Goal: Find specific page/section: Find specific page/section

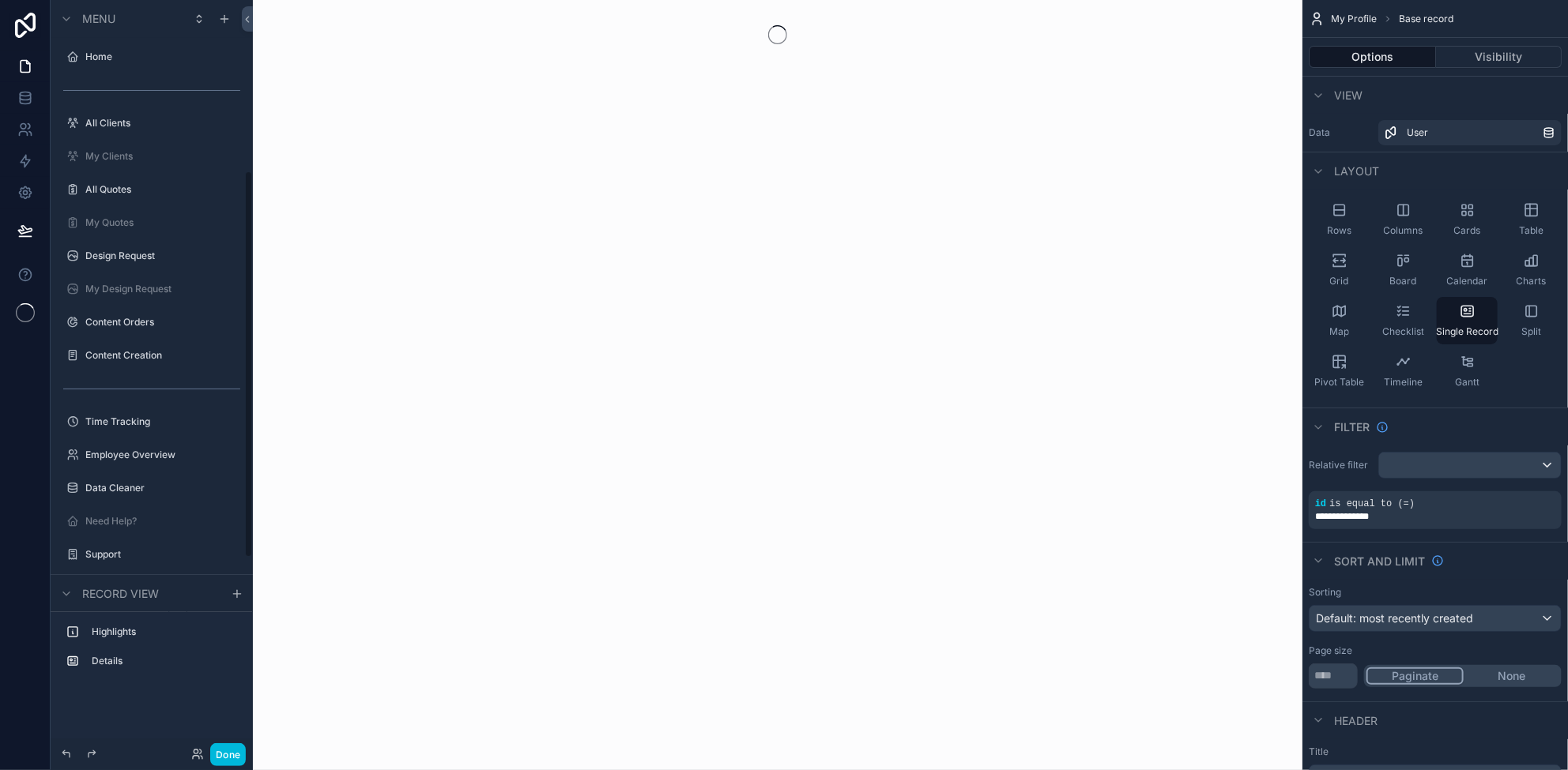
scroll to position [332, 0]
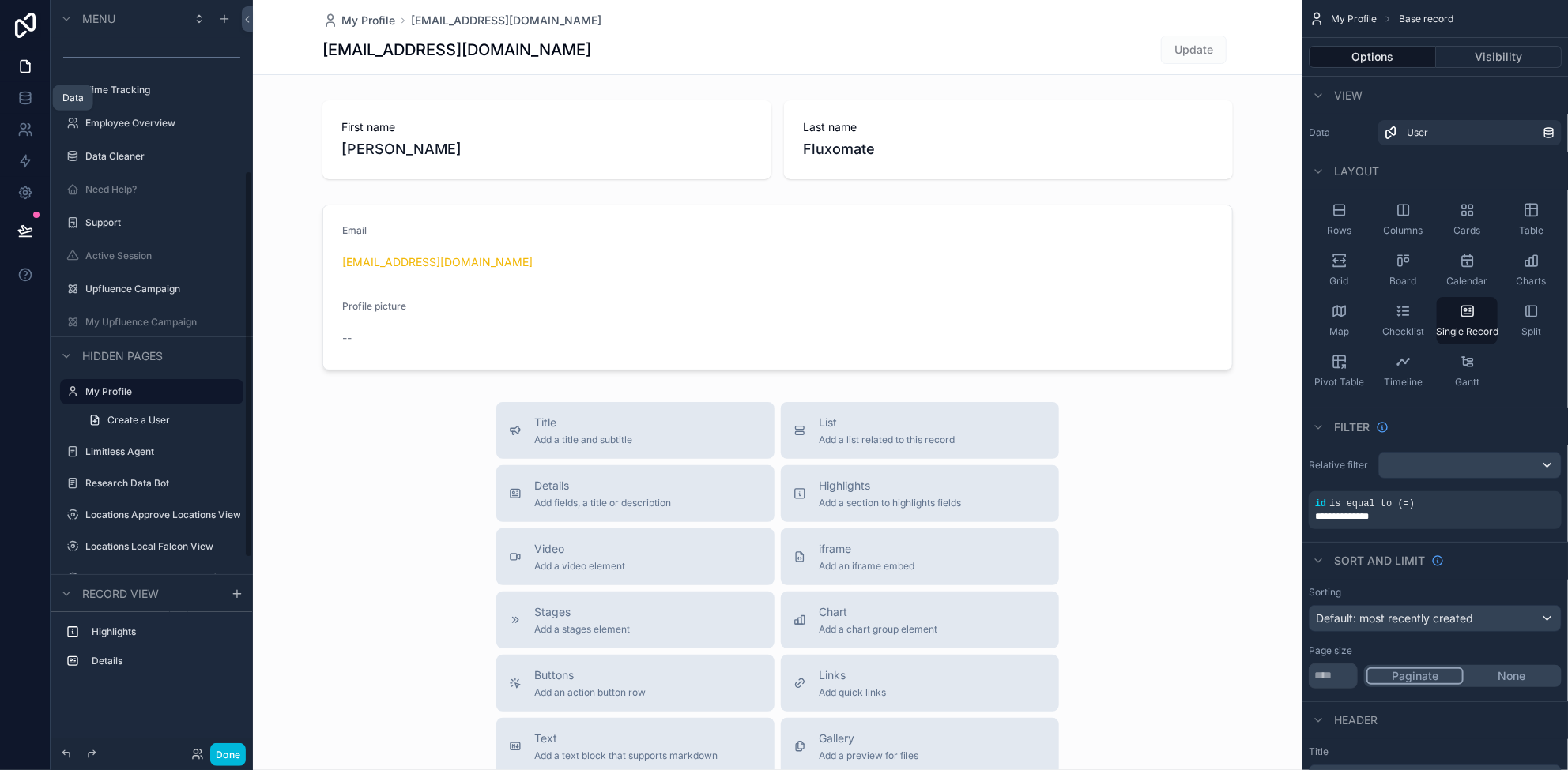
click at [21, 96] on icon at bounding box center [24, 94] width 10 height 4
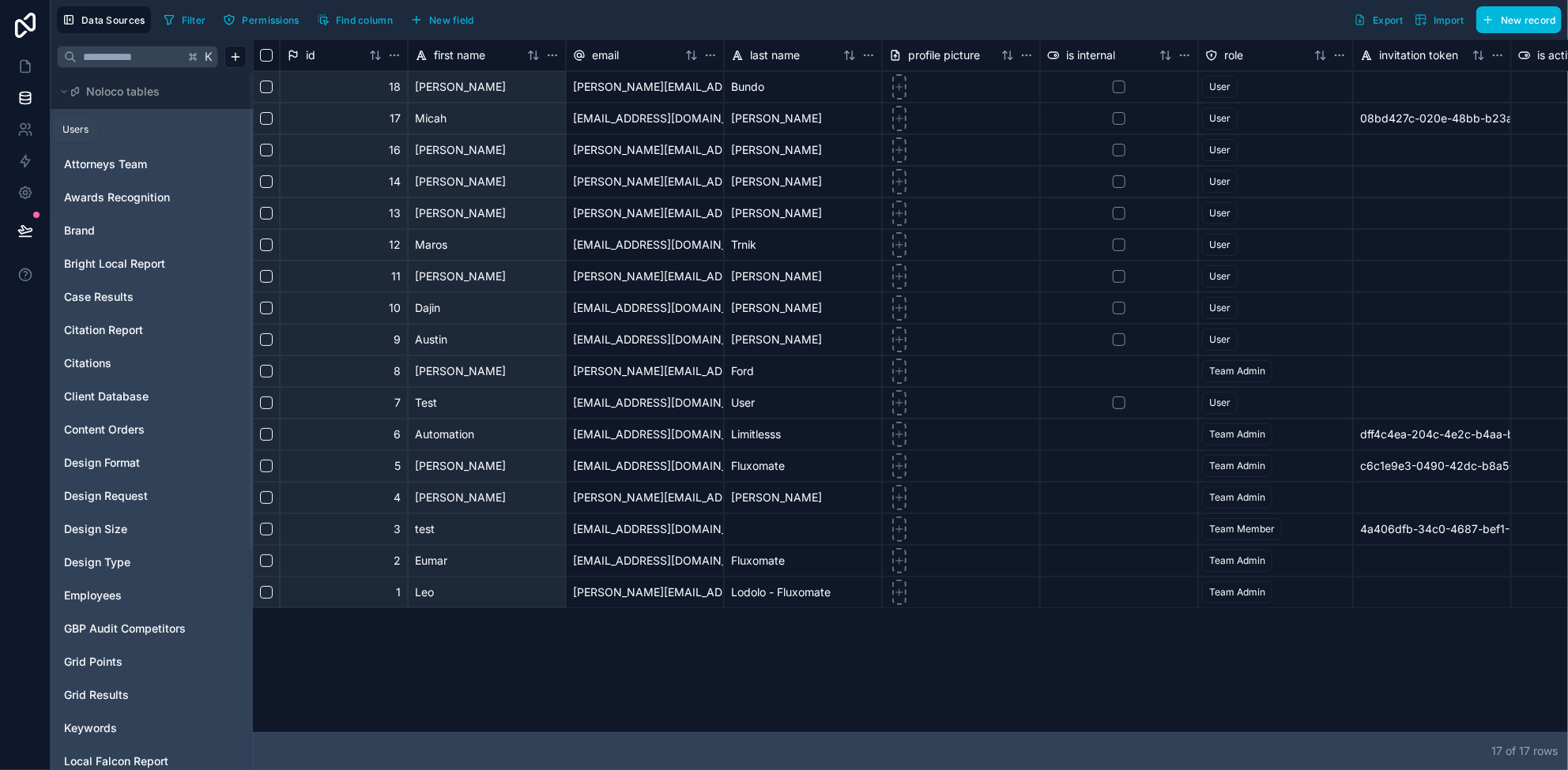
click at [28, 129] on icon at bounding box center [25, 129] width 16 height 16
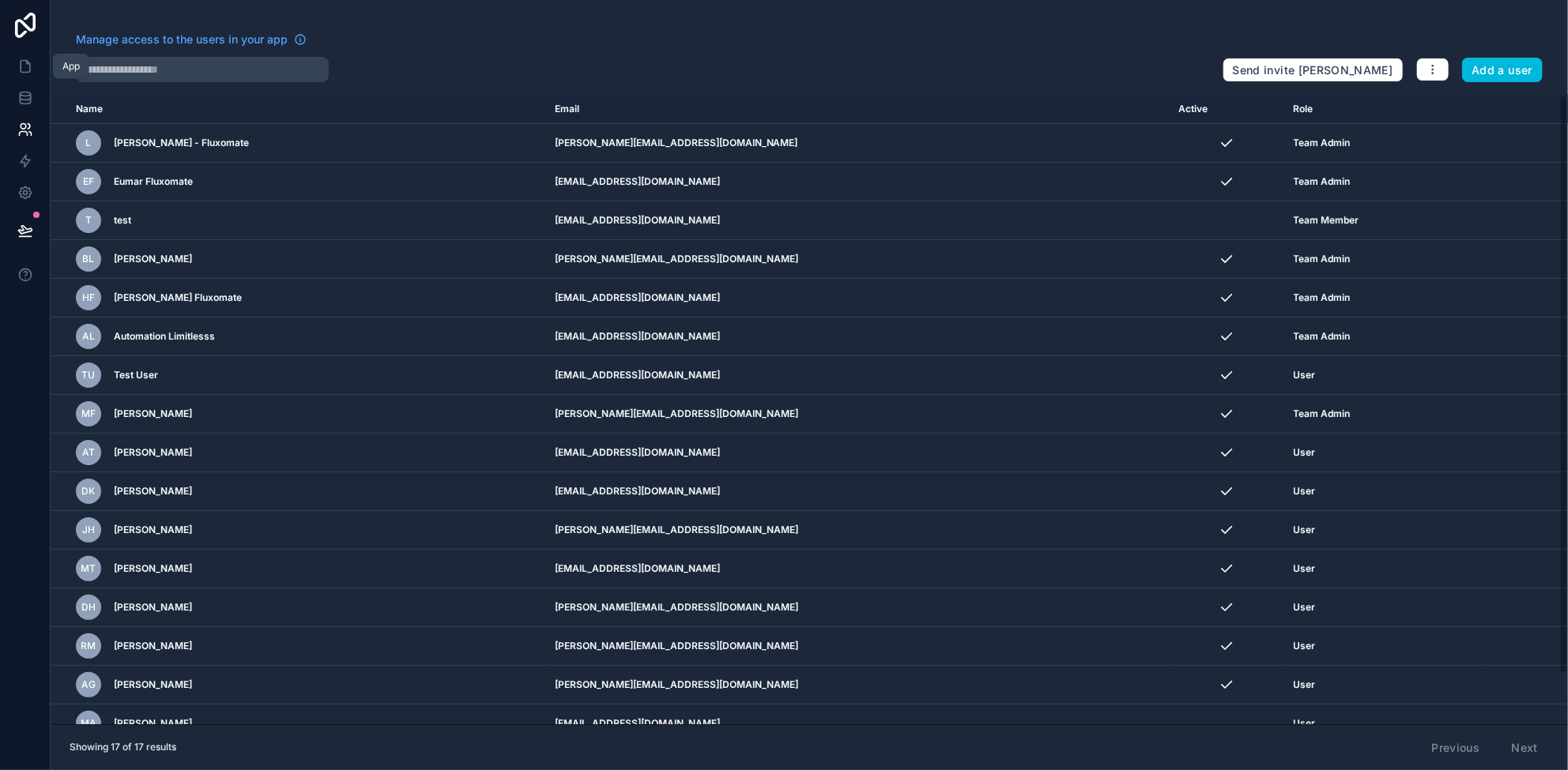
click at [21, 65] on icon at bounding box center [25, 67] width 10 height 12
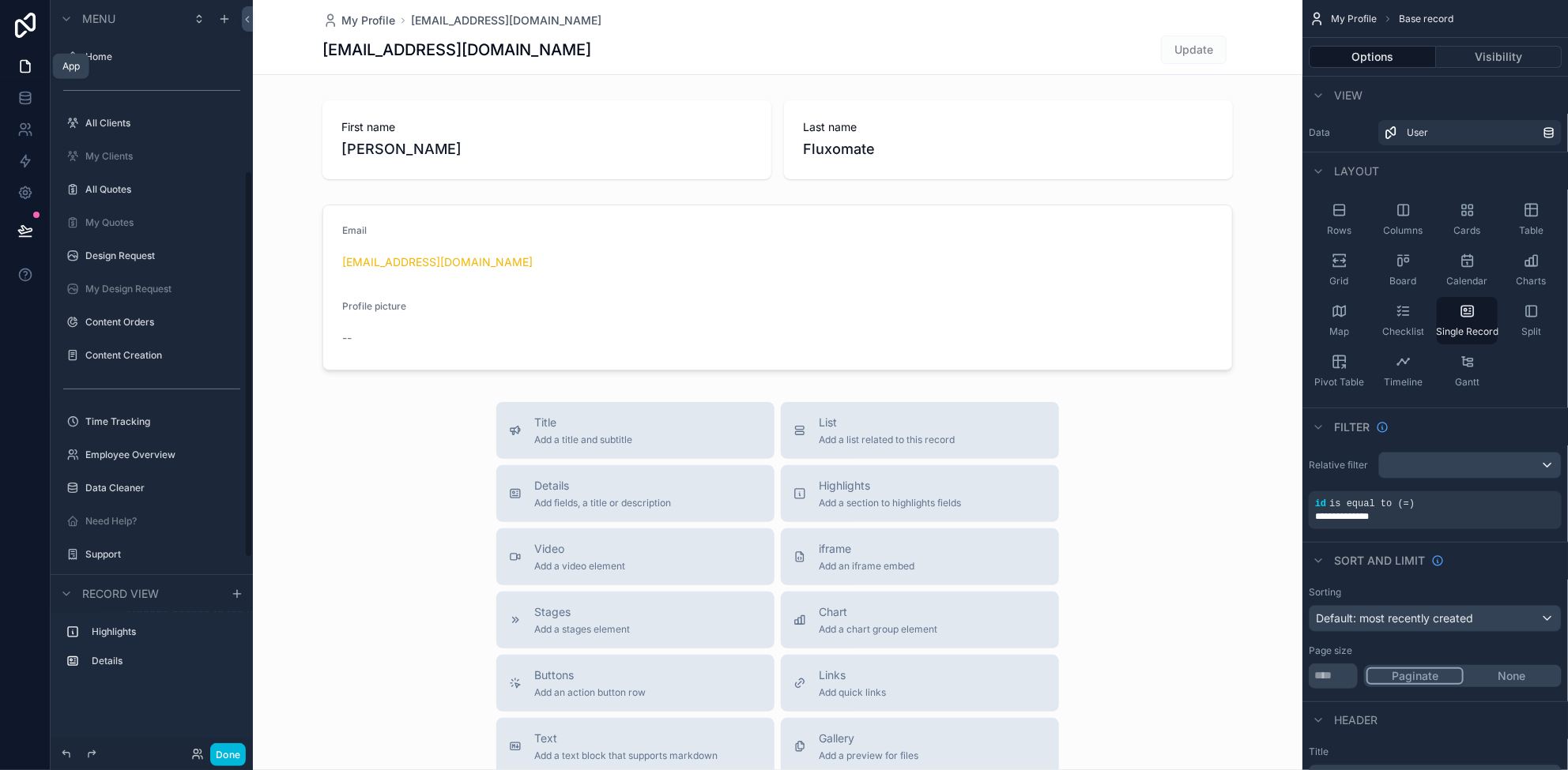
scroll to position [332, 0]
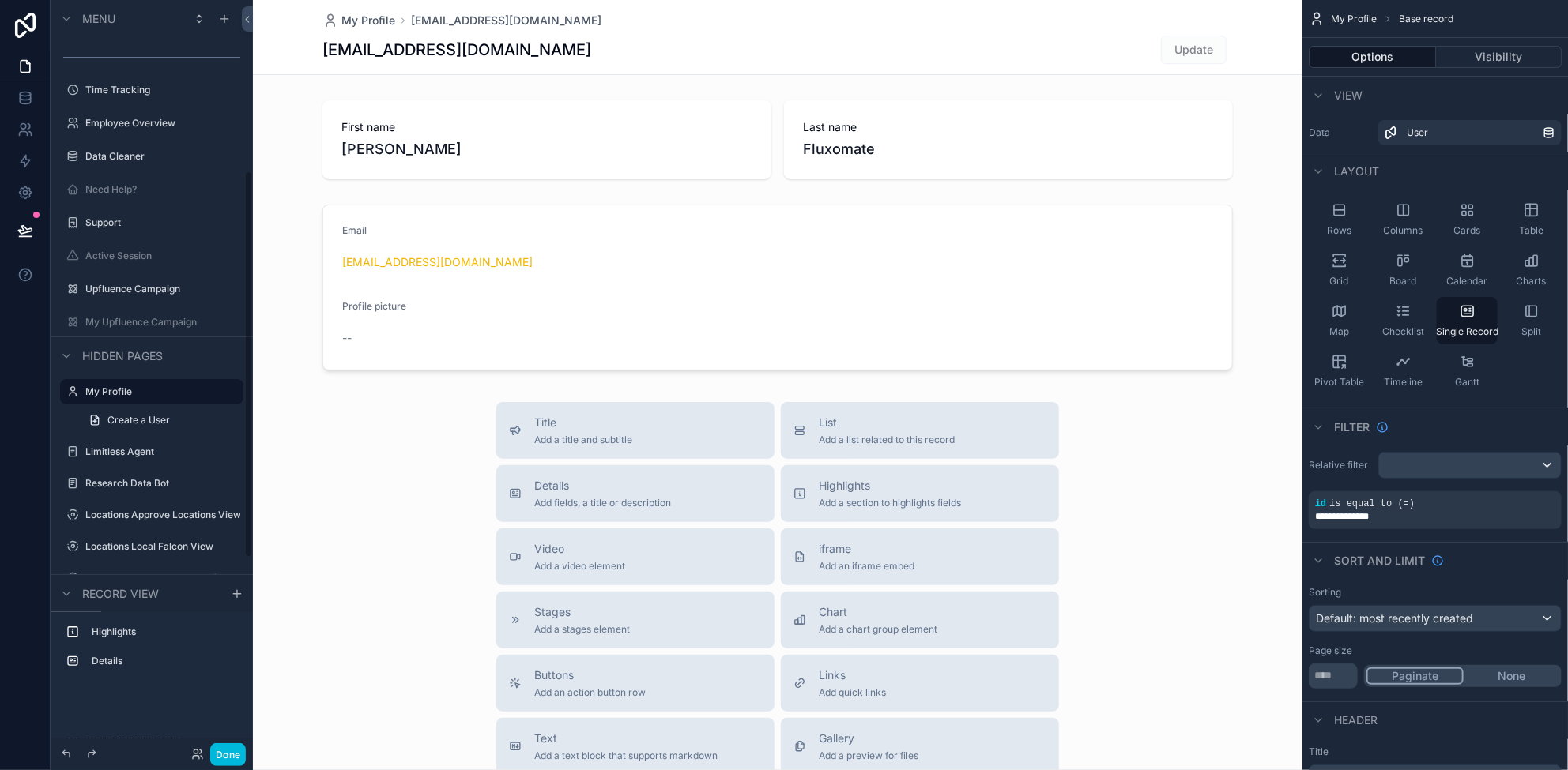
click at [233, 760] on button "Done" at bounding box center [228, 754] width 35 height 23
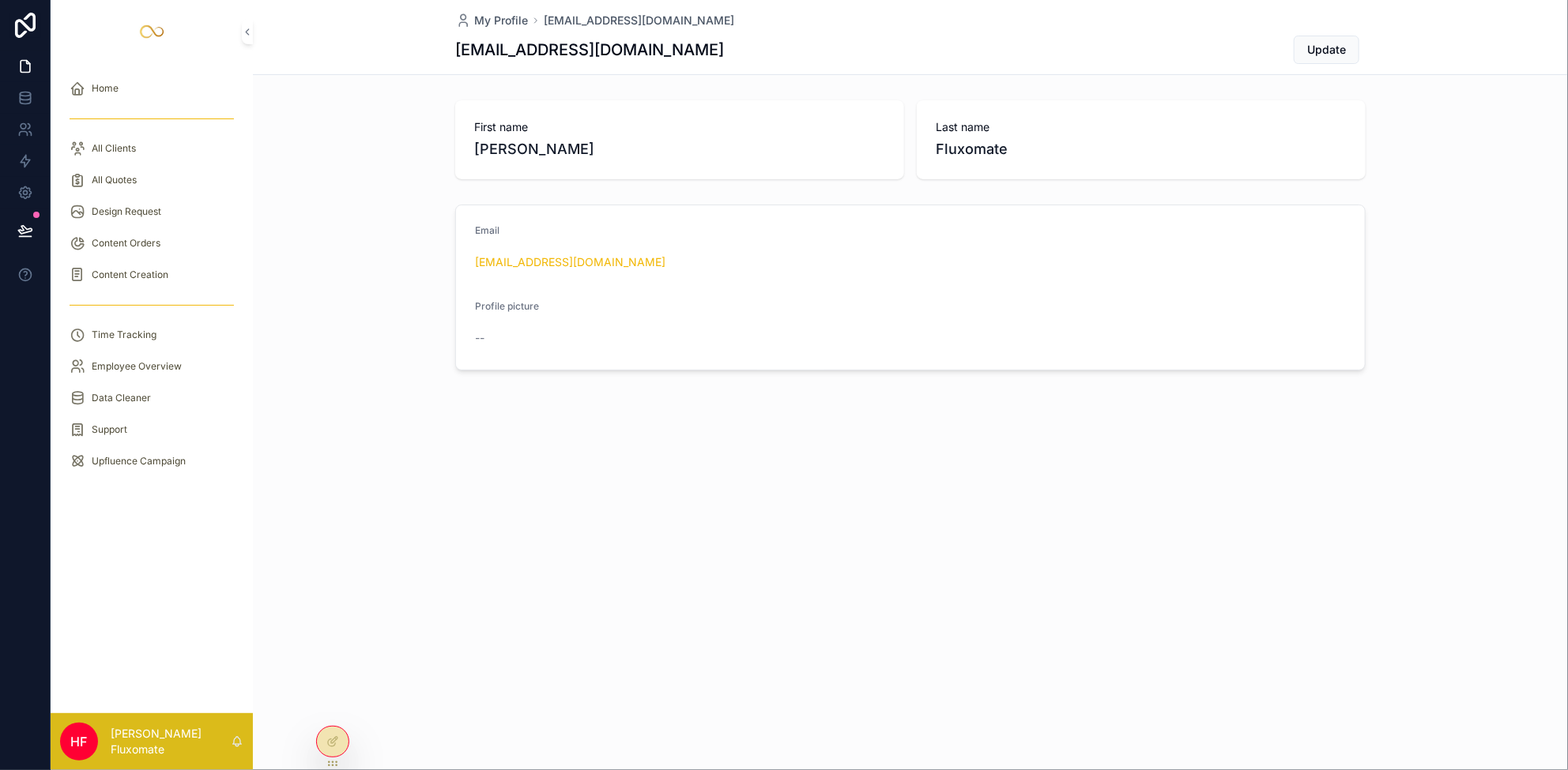
click at [167, 151] on div "All Clients" at bounding box center [152, 149] width 164 height 25
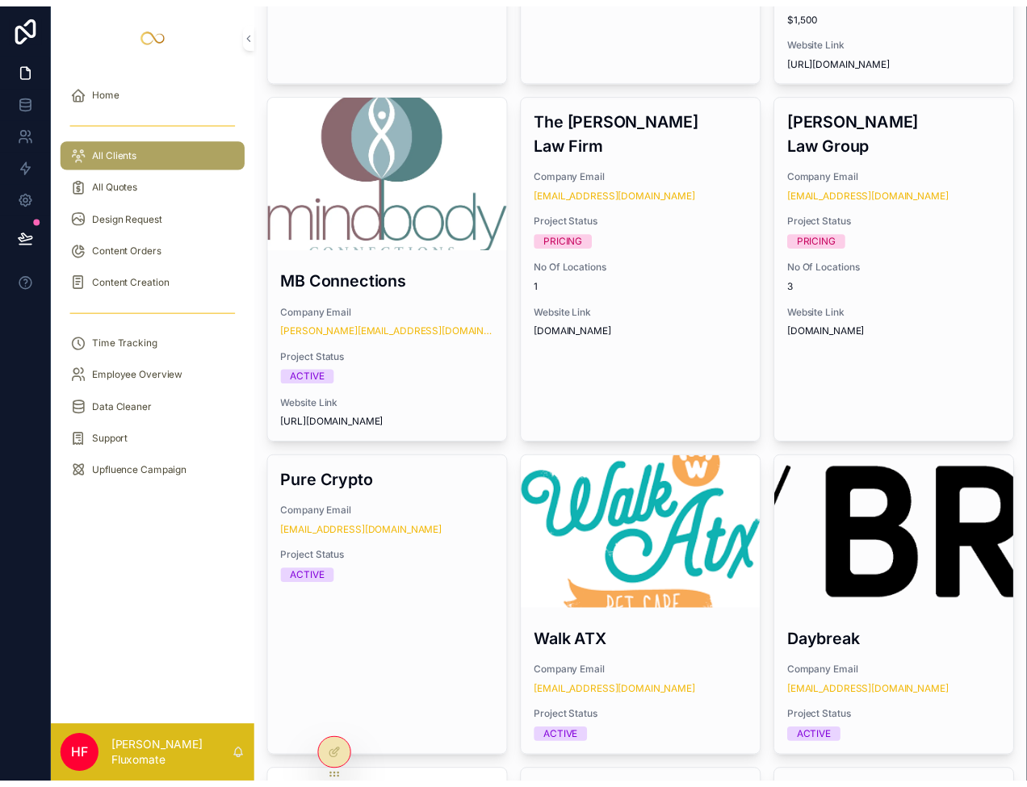
scroll to position [1815, 0]
